Goal: Transaction & Acquisition: Purchase product/service

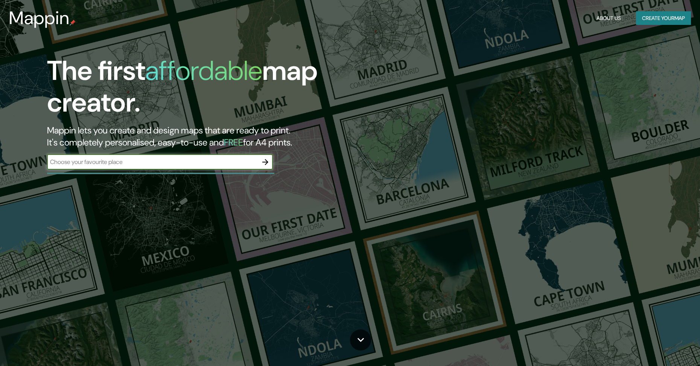
click at [137, 163] on input "text" at bounding box center [152, 161] width 211 height 9
type input "[GEOGRAPHIC_DATA][PERSON_NAME][GEOGRAPHIC_DATA]"
click at [263, 160] on icon "button" at bounding box center [265, 161] width 9 height 9
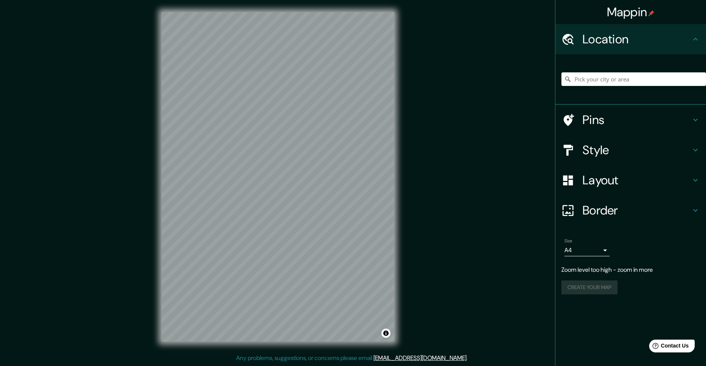
click at [609, 156] on h4 "Style" at bounding box center [636, 149] width 108 height 15
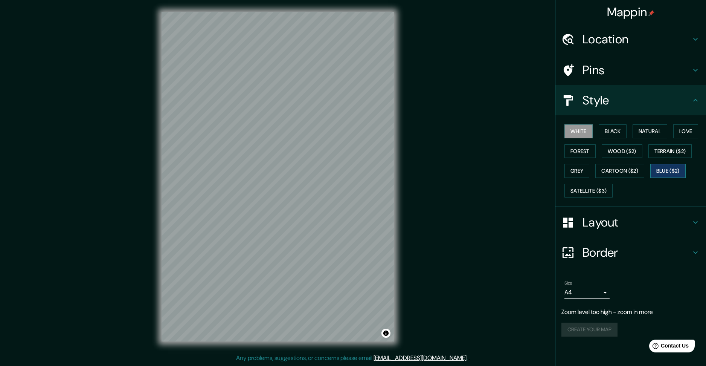
click at [666, 176] on button "Blue ($2)" at bounding box center [667, 171] width 35 height 14
click at [605, 174] on button "Cartoon ($2)" at bounding box center [619, 171] width 49 height 14
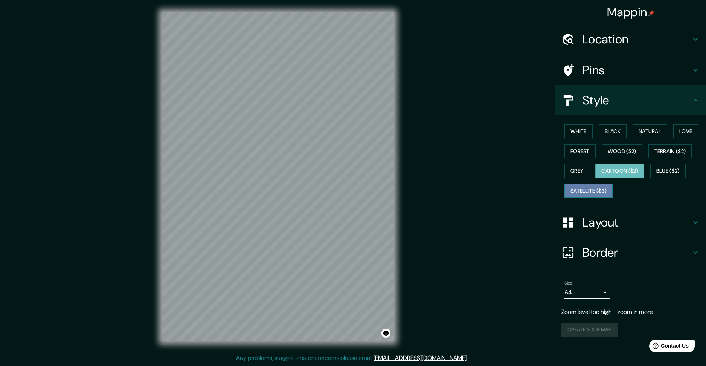
click at [592, 190] on button "Satellite ($3)" at bounding box center [588, 191] width 48 height 14
click at [583, 172] on button "Grey" at bounding box center [576, 171] width 25 height 14
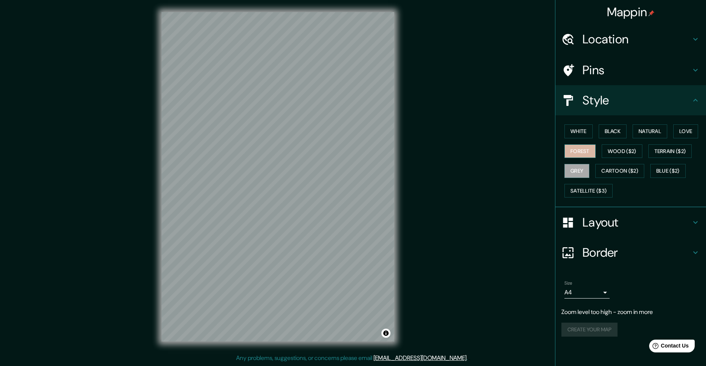
click at [575, 149] on button "Forest" at bounding box center [579, 151] width 31 height 14
click at [583, 126] on button "White" at bounding box center [578, 131] width 28 height 14
click at [577, 168] on button "Grey" at bounding box center [576, 171] width 25 height 14
click at [578, 127] on button "White" at bounding box center [578, 131] width 28 height 14
click at [606, 131] on button "Black" at bounding box center [613, 131] width 28 height 14
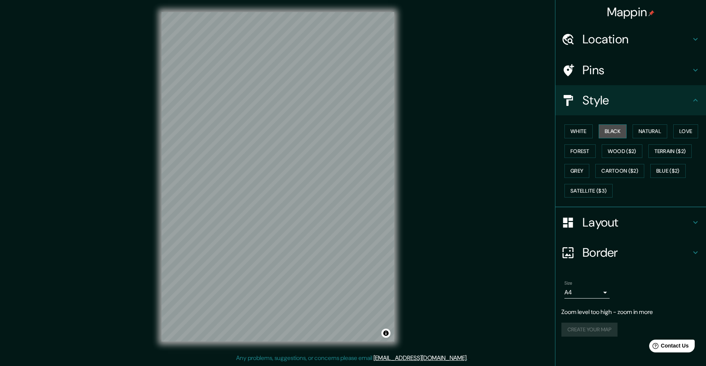
click at [624, 136] on button "Black" at bounding box center [613, 131] width 28 height 14
click at [660, 133] on button "Natural" at bounding box center [649, 131] width 35 height 14
click at [692, 130] on button "Love" at bounding box center [685, 131] width 25 height 14
click at [655, 131] on button "Natural" at bounding box center [649, 131] width 35 height 14
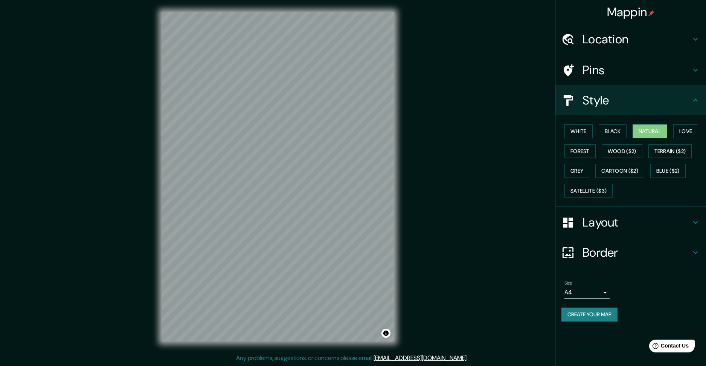
click at [126, 23] on div "Mappin Location Pins Style White Black Natural Love Forest Wood ($2) Terrain ($…" at bounding box center [353, 182] width 706 height 365
click at [586, 172] on button "Grey" at bounding box center [576, 171] width 25 height 14
click at [609, 155] on button "Wood ($2)" at bounding box center [622, 151] width 41 height 14
click at [588, 185] on button "Satellite ($3)" at bounding box center [588, 191] width 48 height 14
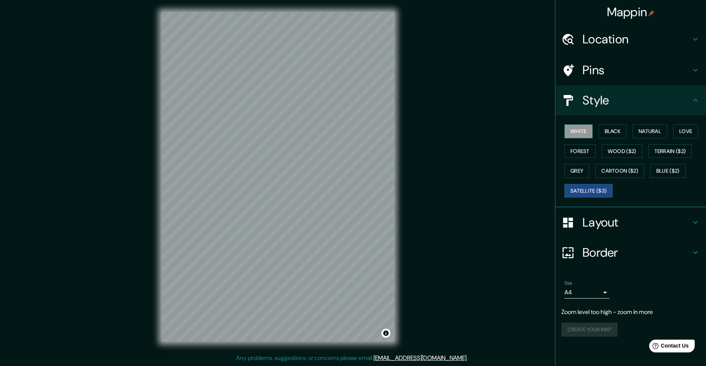
click at [589, 133] on button "White" at bounding box center [578, 131] width 28 height 14
click at [585, 189] on button "Satellite ($3)" at bounding box center [588, 191] width 48 height 14
